Goal: Task Accomplishment & Management: Manage account settings

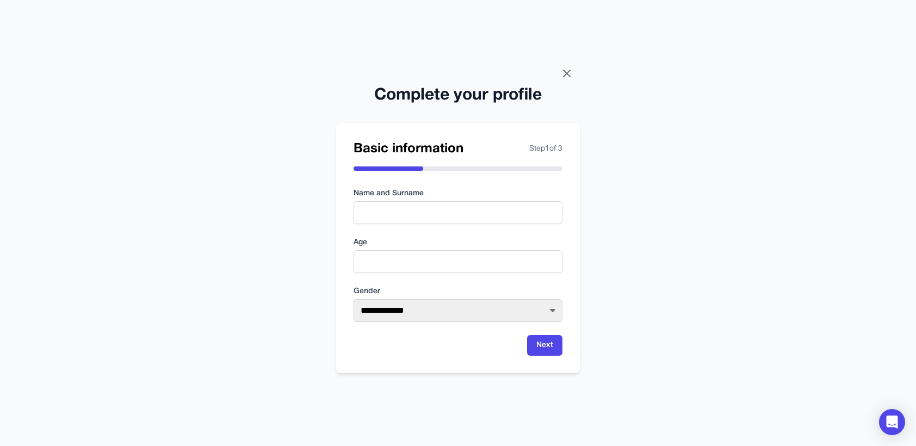
click at [570, 73] on icon at bounding box center [566, 73] width 13 height 13
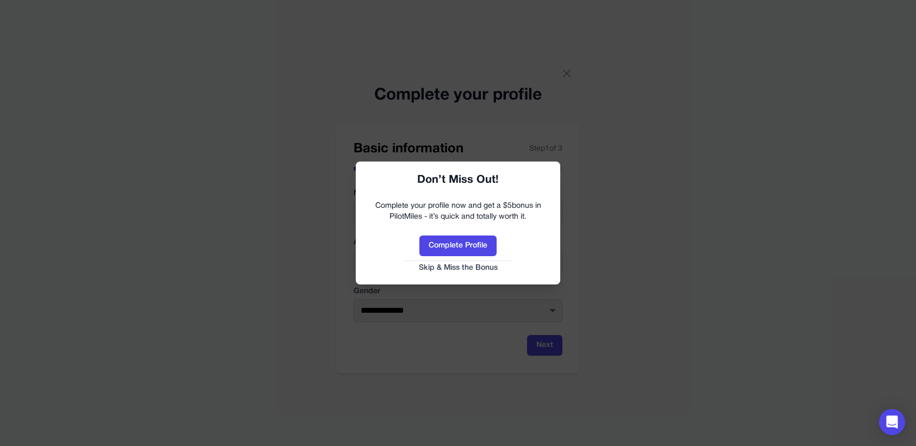
click at [468, 271] on button "Skip & Miss the Bonus" at bounding box center [458, 268] width 183 height 11
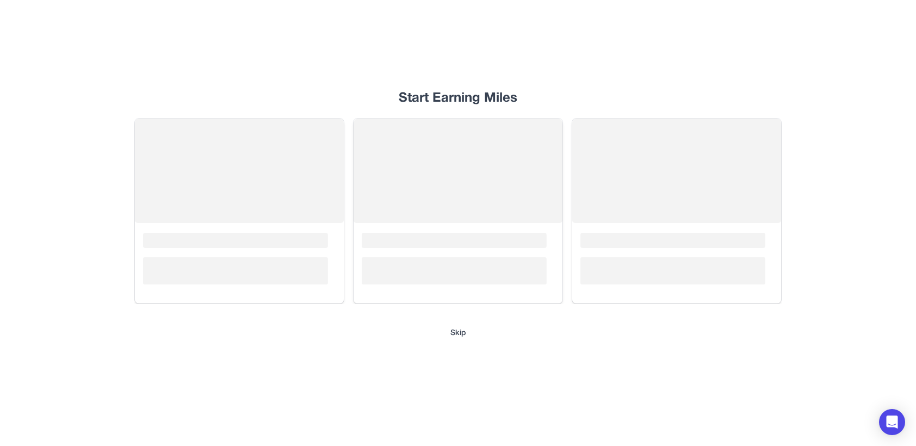
click at [465, 325] on div "Start Earning Miles Loading... Loading... Loading... Skip" at bounding box center [458, 223] width 696 height 446
click at [463, 333] on button "Skip" at bounding box center [458, 333] width 16 height 11
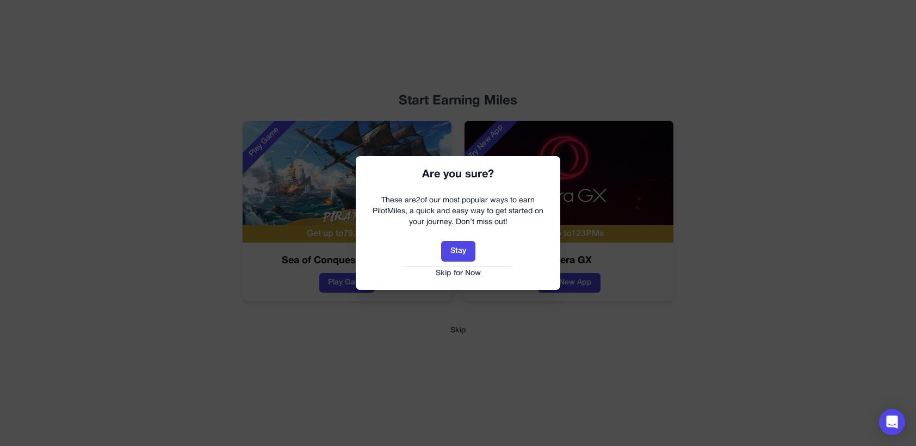
click at [461, 275] on button "Skip for Now" at bounding box center [458, 273] width 183 height 11
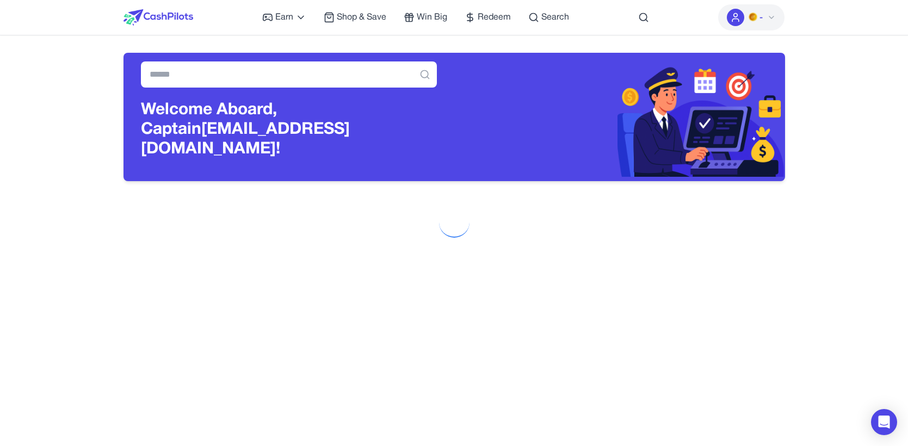
click at [758, 22] on span "-" at bounding box center [755, 17] width 14 height 13
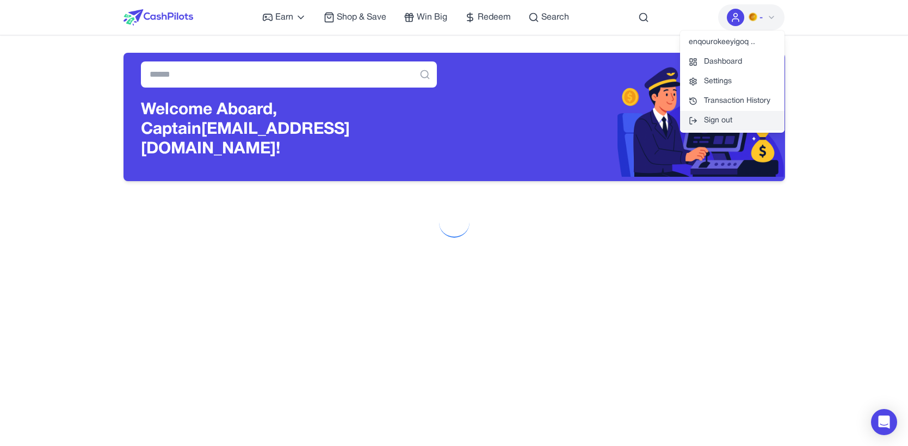
click at [750, 122] on button "Sign out" at bounding box center [732, 121] width 104 height 20
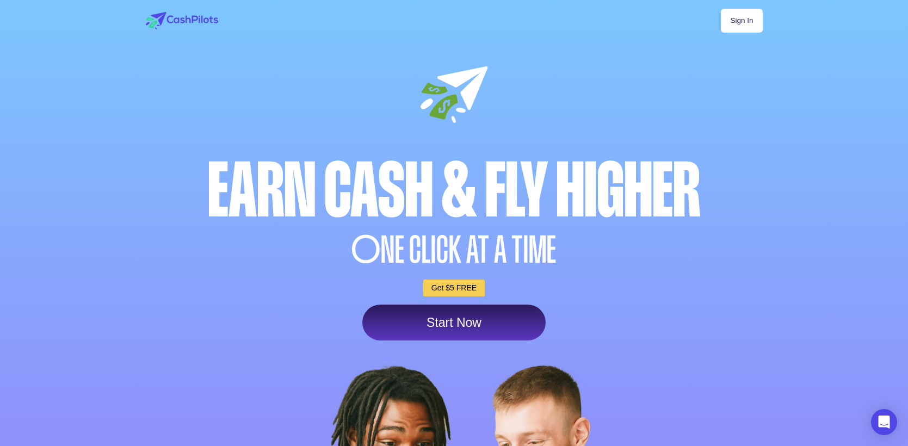
click at [744, 15] on link "Sign In" at bounding box center [741, 21] width 41 height 24
